Goal: Information Seeking & Learning: Learn about a topic

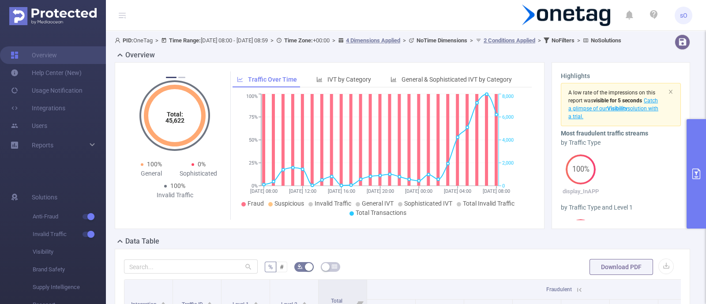
scroll to position [0, 57]
click at [693, 206] on button "primary" at bounding box center [695, 173] width 19 height 109
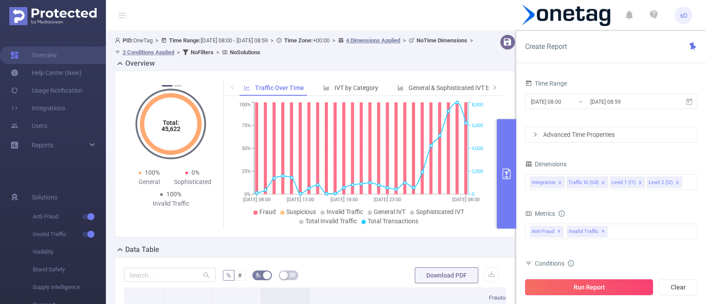
click at [602, 284] on button "Run Report" at bounding box center [589, 287] width 128 height 16
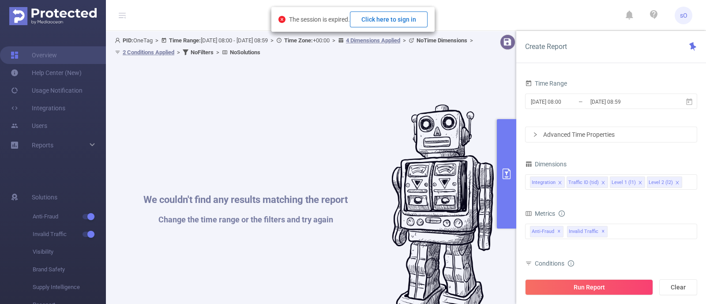
click at [402, 16] on button "Click here to sign in" at bounding box center [389, 19] width 78 height 16
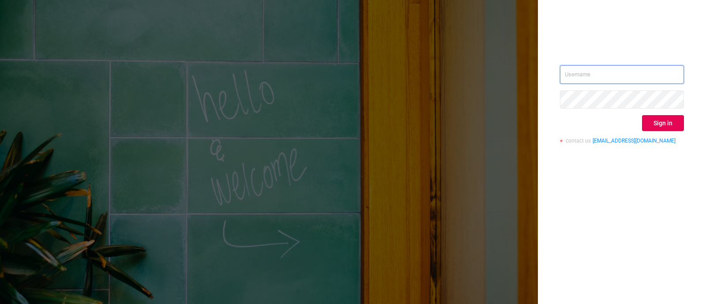
click at [591, 78] on input "text" at bounding box center [622, 74] width 124 height 19
click at [584, 76] on input "text" at bounding box center [622, 74] width 124 height 19
type input "[EMAIL_ADDRESS][DOMAIN_NAME]"
click at [669, 122] on button "Sign in" at bounding box center [663, 123] width 42 height 16
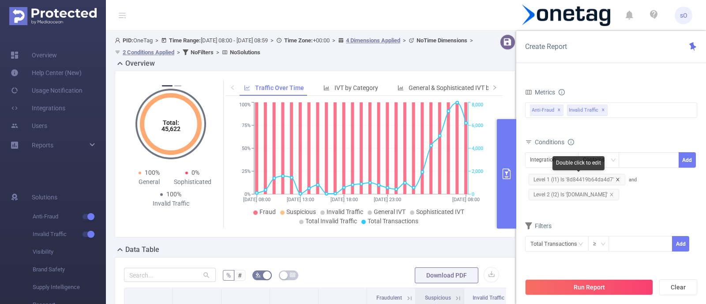
click at [617, 179] on icon "icon: close" at bounding box center [617, 179] width 4 height 4
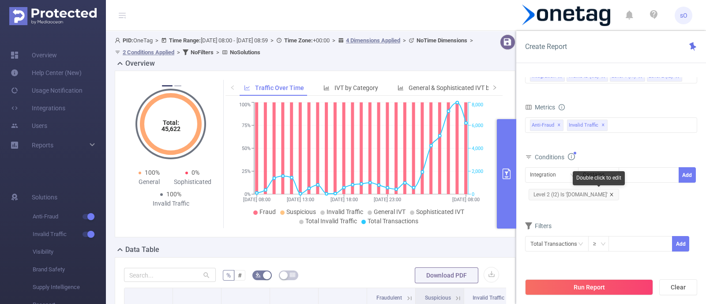
click at [613, 193] on icon "icon: close" at bounding box center [611, 194] width 4 height 4
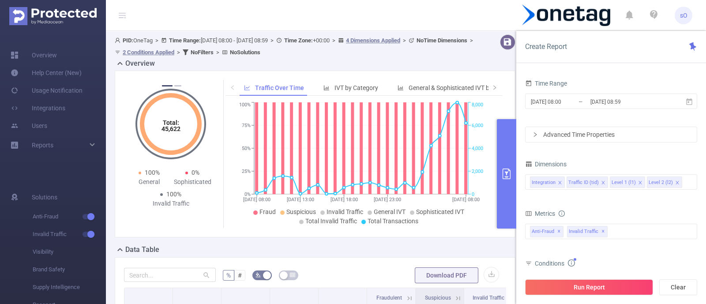
click at [607, 103] on input "[DATE] 08:59" at bounding box center [624, 102] width 71 height 12
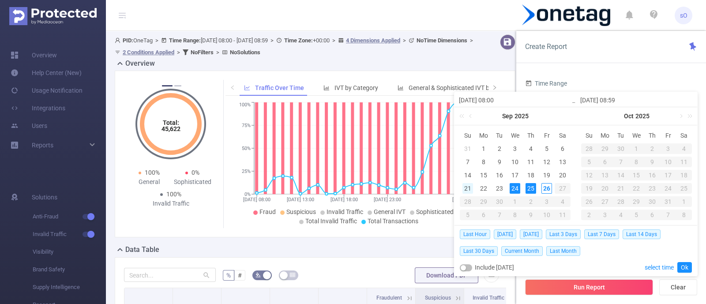
click at [470, 189] on div "21" at bounding box center [467, 188] width 11 height 11
click at [548, 193] on div "26" at bounding box center [546, 188] width 11 height 11
type input "[DATE] 08:00"
type input "[DATE] 08:59"
type input "[DATE] 08:00"
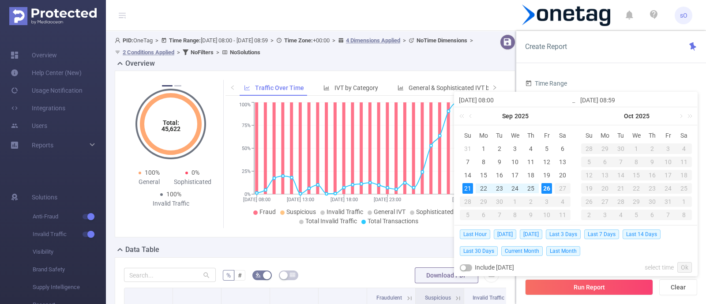
type input "[DATE] 08:59"
click at [684, 269] on link "Ok" at bounding box center [684, 267] width 15 height 11
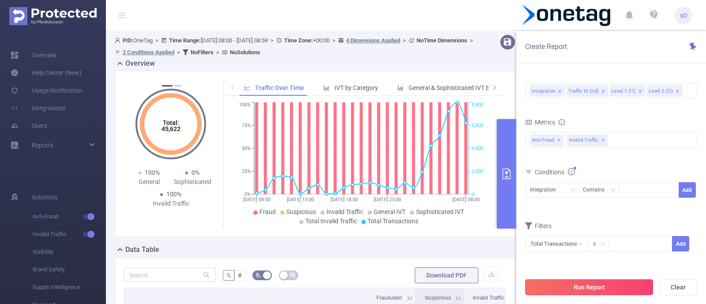
click at [590, 283] on button "Run Report" at bounding box center [589, 287] width 128 height 16
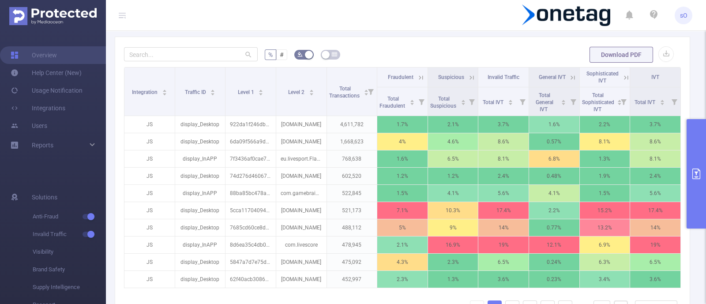
scroll to position [213, 0]
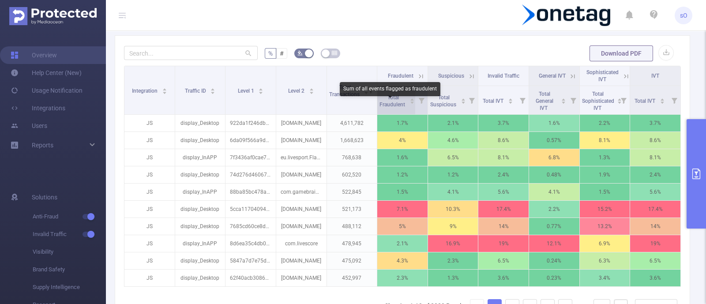
click at [383, 106] on span "Total Fraudulent" at bounding box center [392, 100] width 27 height 13
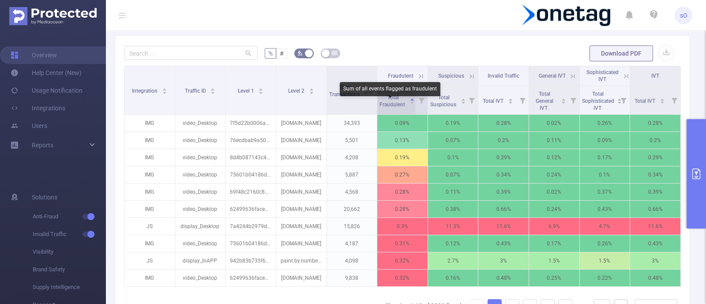
click at [383, 106] on span "Total Fraudulent" at bounding box center [392, 100] width 27 height 13
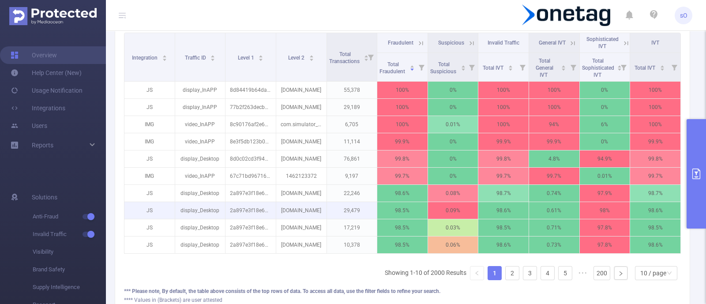
scroll to position [249, 0]
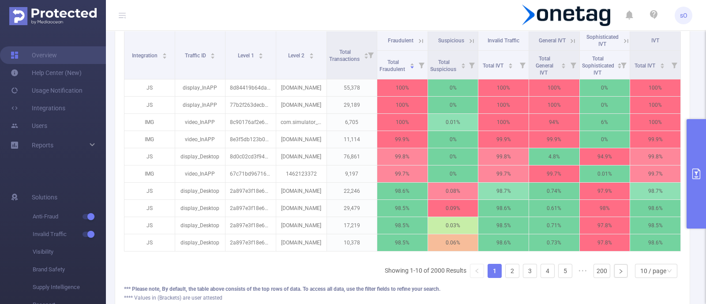
click at [695, 202] on button "primary" at bounding box center [695, 173] width 19 height 109
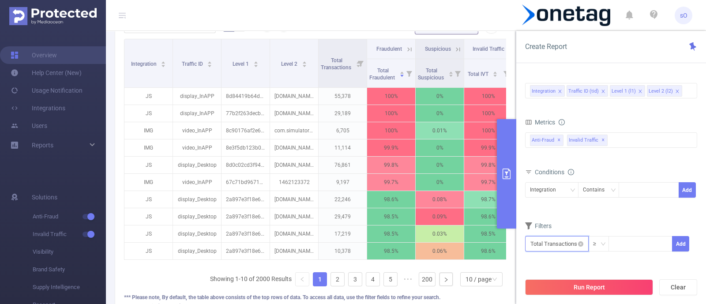
click at [574, 241] on input "text" at bounding box center [556, 243] width 63 height 15
click at [563, 190] on li "Invalid Traffic" at bounding box center [556, 191] width 63 height 14
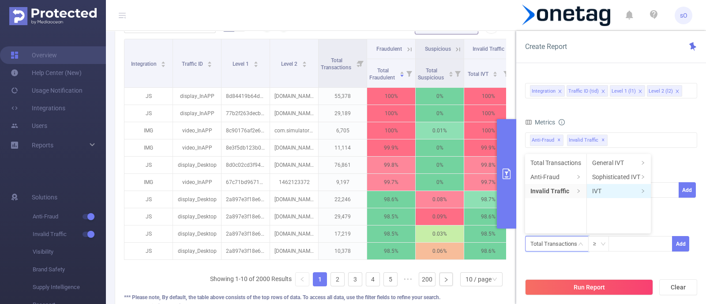
click at [608, 195] on li "IVT" at bounding box center [618, 191] width 64 height 14
click at [672, 168] on li "Total IVT" at bounding box center [675, 163] width 49 height 14
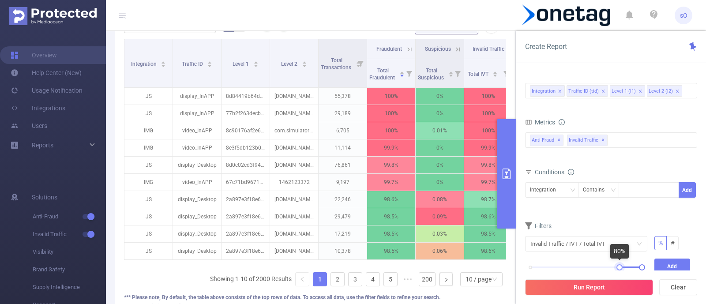
drag, startPoint x: 531, startPoint y: 265, endPoint x: 620, endPoint y: 269, distance: 88.7
click at [620, 269] on div at bounding box center [619, 267] width 6 height 6
click at [673, 269] on button "Add" at bounding box center [672, 265] width 36 height 15
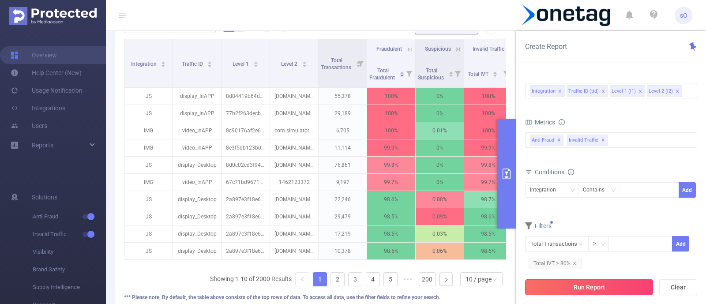
click at [598, 287] on button "Run Report" at bounding box center [589, 287] width 128 height 16
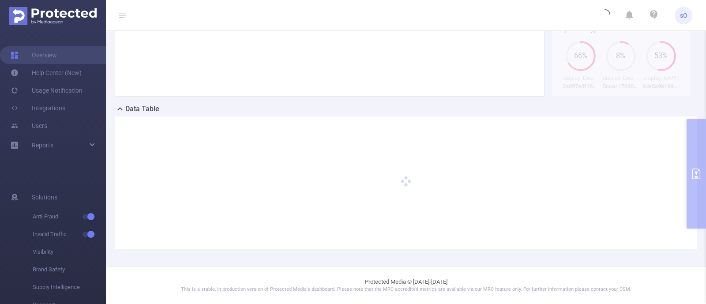
scroll to position [140, 0]
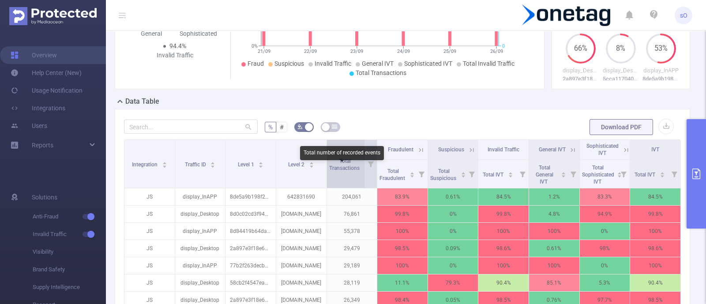
click at [344, 166] on span "Total Transactions" at bounding box center [345, 164] width 32 height 13
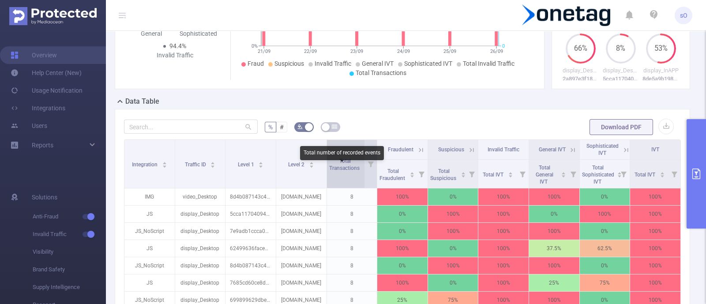
click at [344, 166] on span "Total Transactions" at bounding box center [345, 164] width 32 height 13
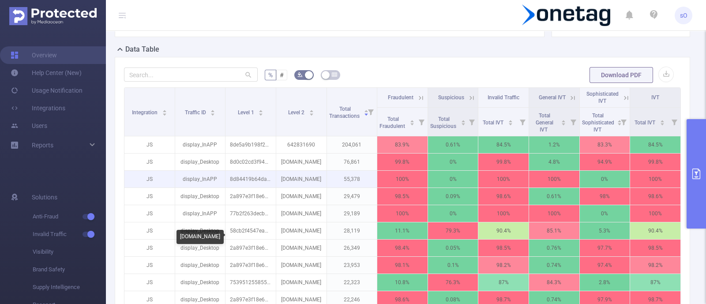
scroll to position [193, 0]
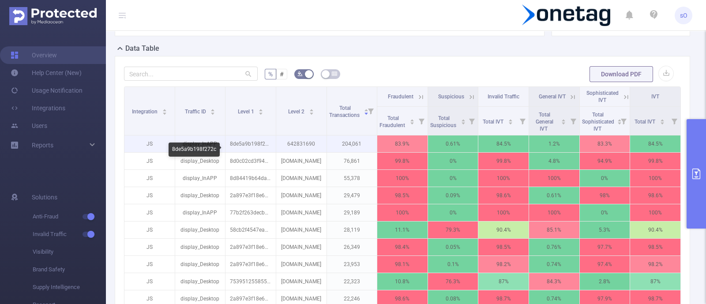
click at [249, 151] on p "8de5a9b198f272c" at bounding box center [250, 143] width 50 height 17
copy p "8de5a9b198f272c"
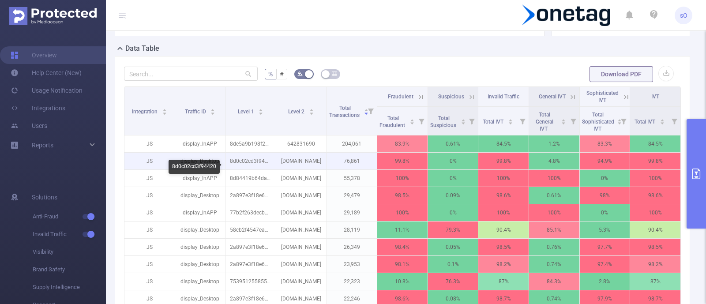
click at [243, 164] on p "8d0c02cd3f94420" at bounding box center [250, 161] width 50 height 17
copy p "8d0c02cd3f94420"
click at [243, 164] on p "8d0c02cd3f94420" at bounding box center [250, 161] width 50 height 17
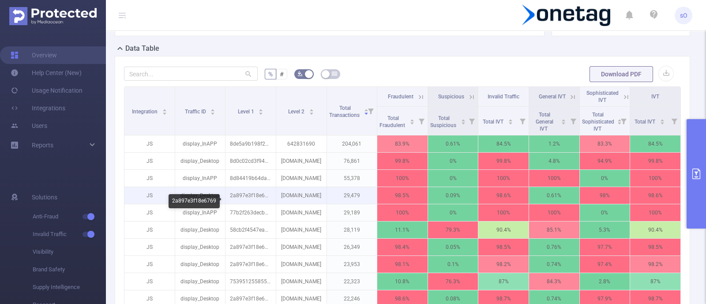
click at [240, 202] on p "2a897e3f18e6769" at bounding box center [250, 195] width 50 height 17
copy p "2a897e3f18e6769"
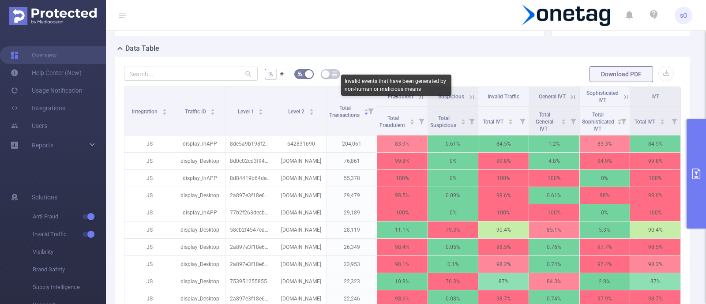
click at [407, 100] on span "Fraudulent" at bounding box center [401, 96] width 26 height 6
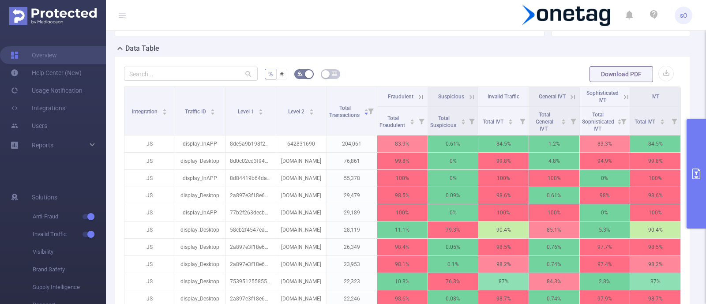
click at [417, 101] on icon at bounding box center [421, 97] width 8 height 8
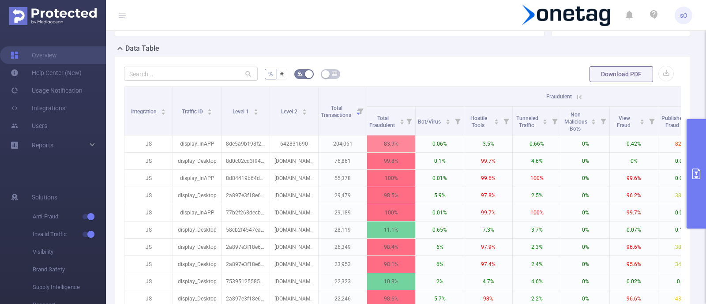
click at [580, 101] on icon at bounding box center [579, 97] width 8 height 8
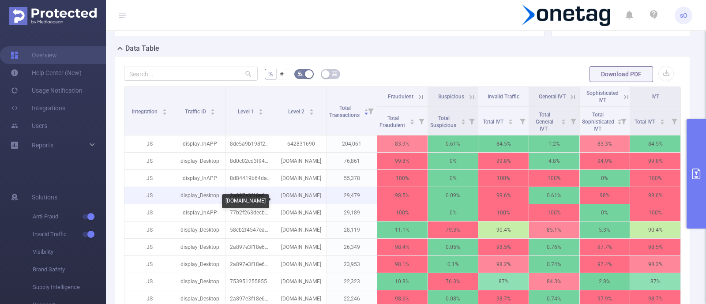
click at [293, 204] on p "[DOMAIN_NAME]" at bounding box center [301, 195] width 50 height 17
copy p "[DOMAIN_NAME]"
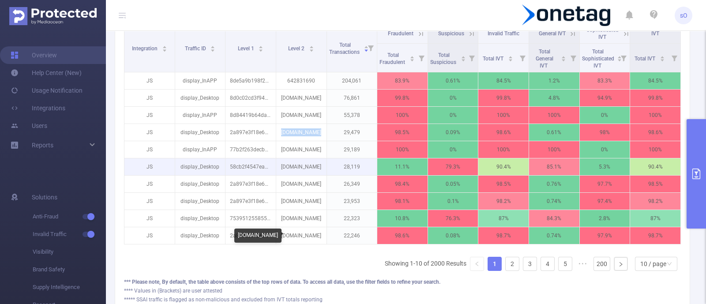
scroll to position [257, 0]
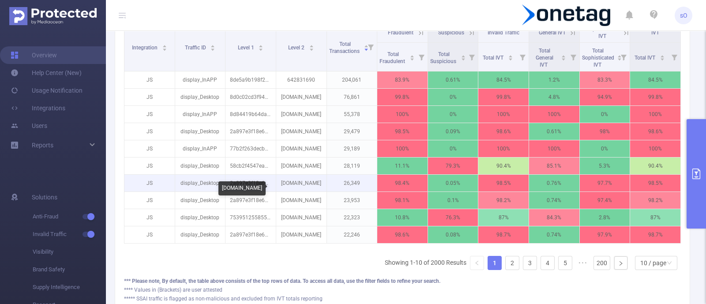
click at [300, 190] on p "[DOMAIN_NAME]" at bounding box center [301, 183] width 50 height 17
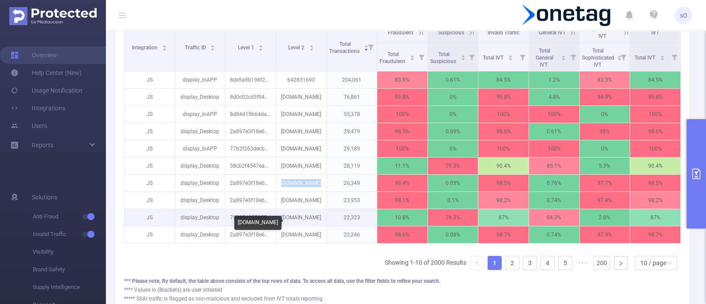
copy p "[DOMAIN_NAME]"
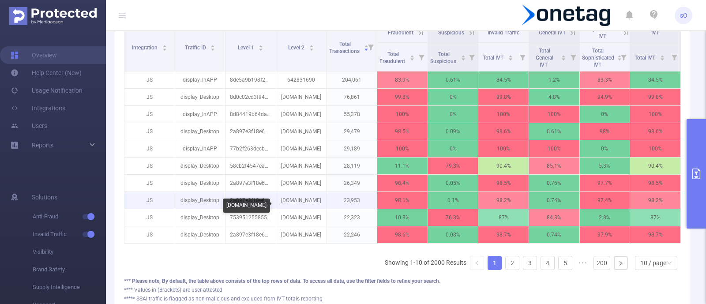
click at [304, 208] on p "[DOMAIN_NAME]" at bounding box center [301, 200] width 50 height 17
copy p "[DOMAIN_NAME]"
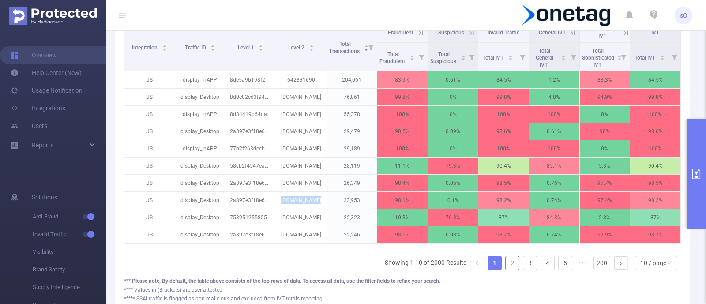
click at [505, 269] on link "2" at bounding box center [511, 262] width 13 height 13
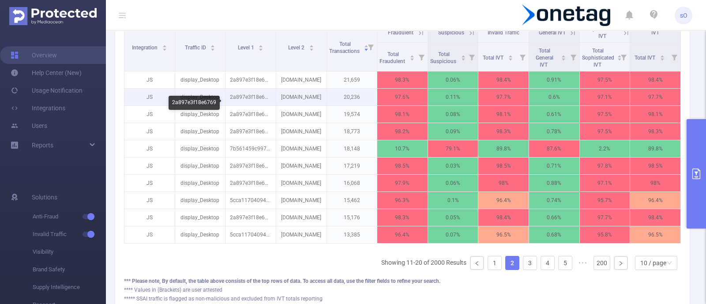
click at [246, 101] on p "2a897e3f18e6769" at bounding box center [250, 97] width 50 height 17
copy p "2a897e3f18e6769"
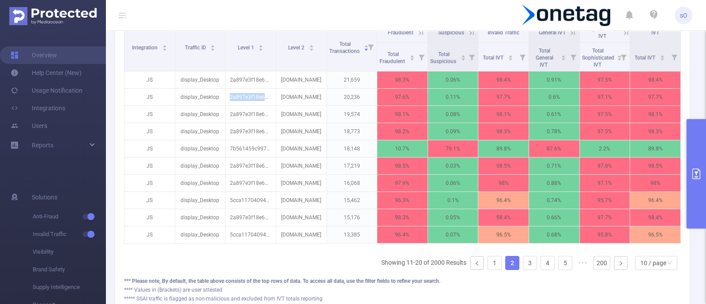
click at [705, 176] on button "primary" at bounding box center [695, 173] width 19 height 109
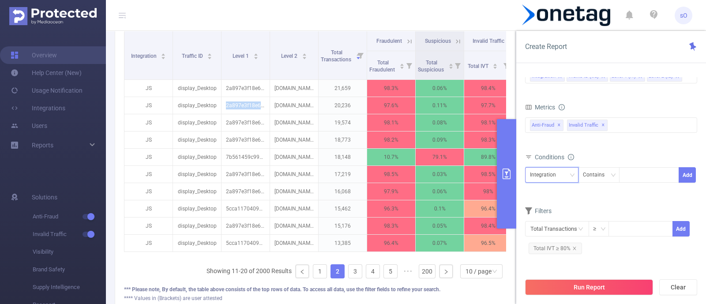
click at [563, 168] on div "Integration" at bounding box center [552, 175] width 44 height 15
click at [556, 219] on li "Level 1 (l1)" at bounding box center [551, 220] width 53 height 14
click at [598, 168] on div "Contains" at bounding box center [597, 175] width 28 height 15
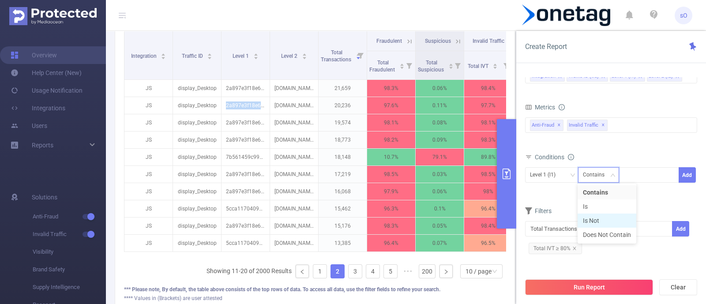
click at [598, 219] on li "Is Not" at bounding box center [606, 220] width 59 height 14
click at [639, 171] on div at bounding box center [648, 175] width 51 height 15
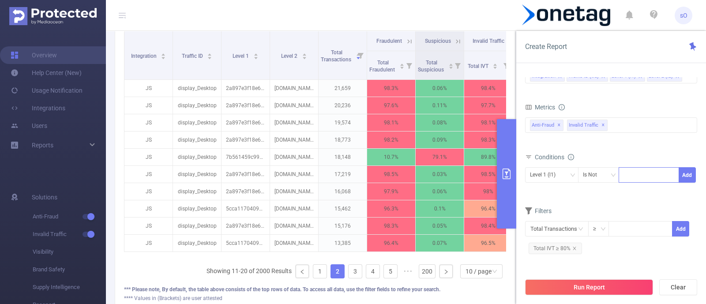
paste input "2a897e3f18e6769"
type input "2a897e3f18e6769"
click at [639, 186] on li "2a897e3f18e6769" at bounding box center [653, 192] width 70 height 14
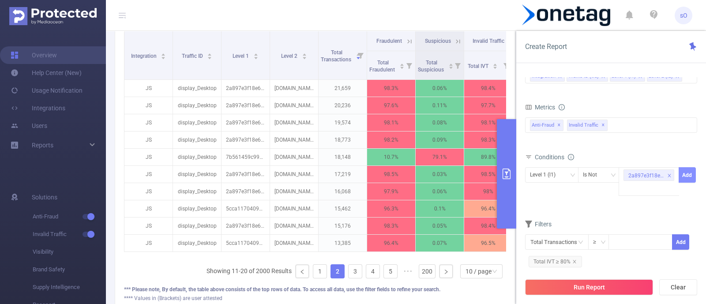
click at [689, 167] on button "Add" at bounding box center [686, 174] width 17 height 15
click at [584, 286] on button "Run Report" at bounding box center [589, 287] width 128 height 16
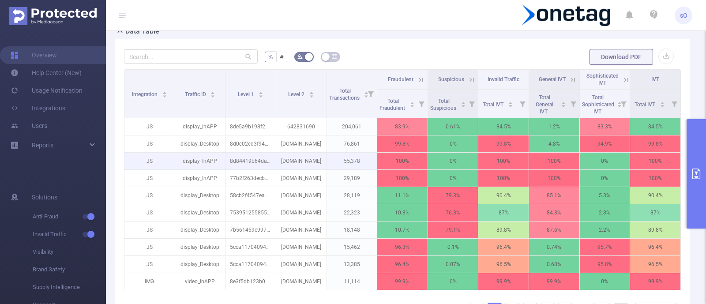
scroll to position [224, 0]
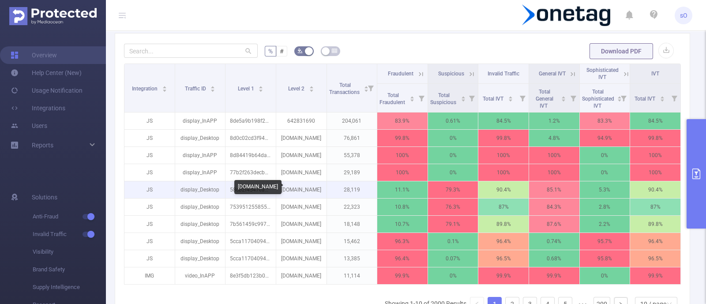
click at [299, 184] on p "[DOMAIN_NAME]" at bounding box center [301, 189] width 50 height 17
copy p "[DOMAIN_NAME]"
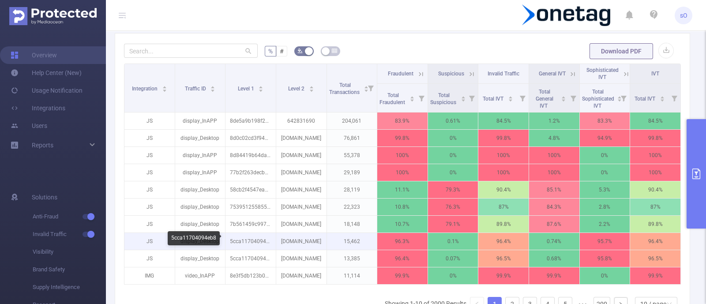
click at [251, 236] on p "5cca11704094eb8" at bounding box center [250, 241] width 50 height 17
copy p "5cca11704094eb8"
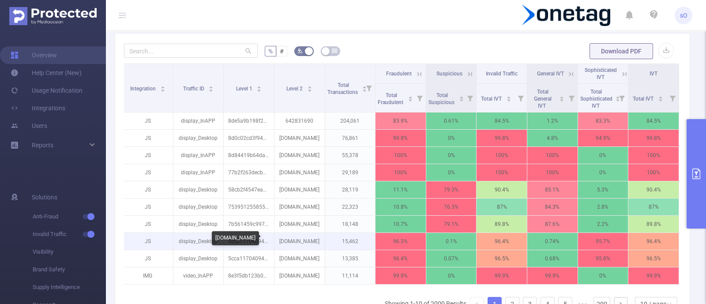
click at [291, 238] on p "[DOMAIN_NAME]" at bounding box center [299, 241] width 50 height 17
copy p "contosdeviagem"
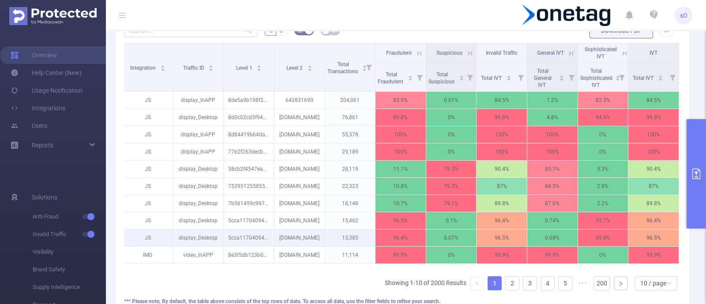
scroll to position [245, 0]
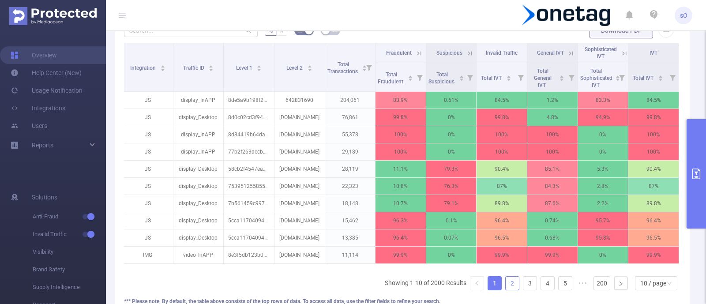
click at [505, 290] on link "2" at bounding box center [511, 282] width 13 height 13
